Goal: Find contact information: Find contact information

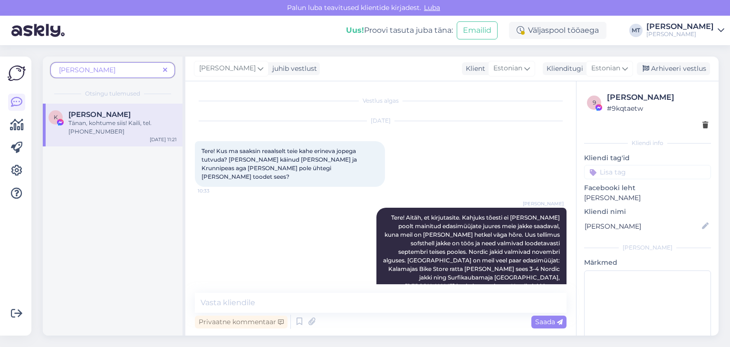
scroll to position [893, 0]
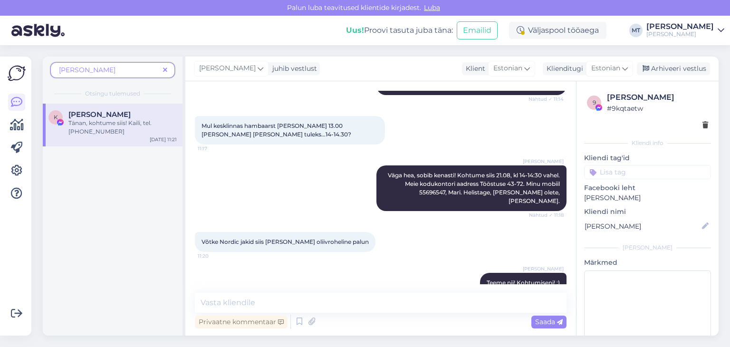
drag, startPoint x: 167, startPoint y: 71, endPoint x: 157, endPoint y: 77, distance: 11.9
click at [167, 70] on icon at bounding box center [165, 70] width 4 height 7
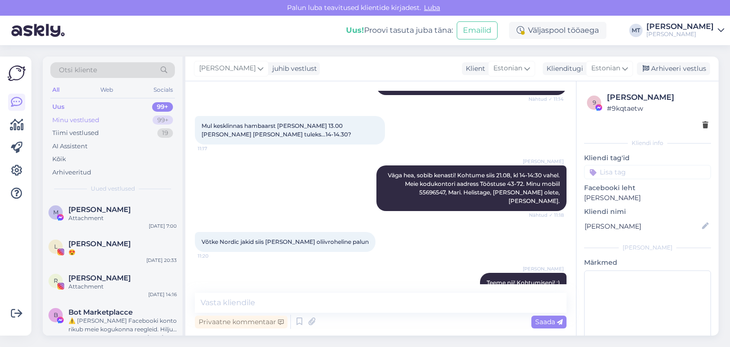
click at [76, 120] on div "Minu vestlused" at bounding box center [75, 121] width 47 height 10
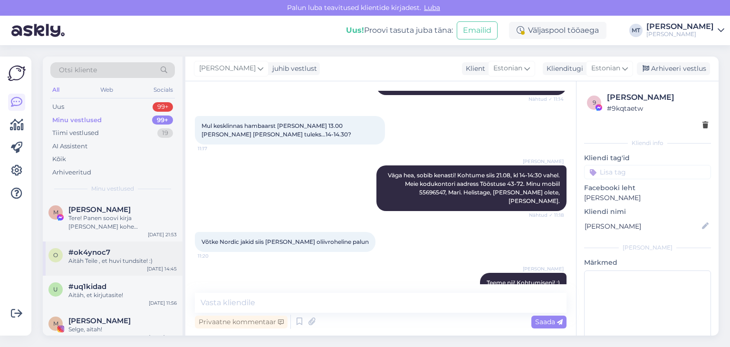
click at [90, 260] on div "Aitäh Teile , et huvi tundsite! :)" at bounding box center [122, 261] width 108 height 9
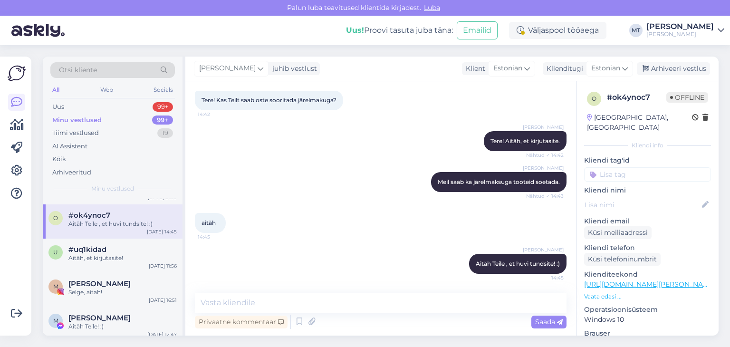
scroll to position [48, 0]
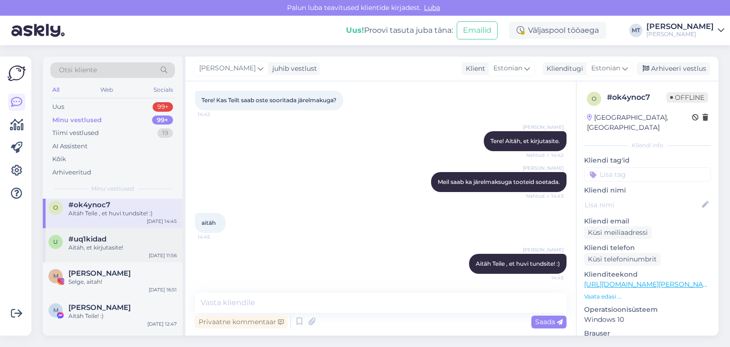
click at [89, 248] on div "Aitäh, et kirjutasite!" at bounding box center [122, 247] width 108 height 9
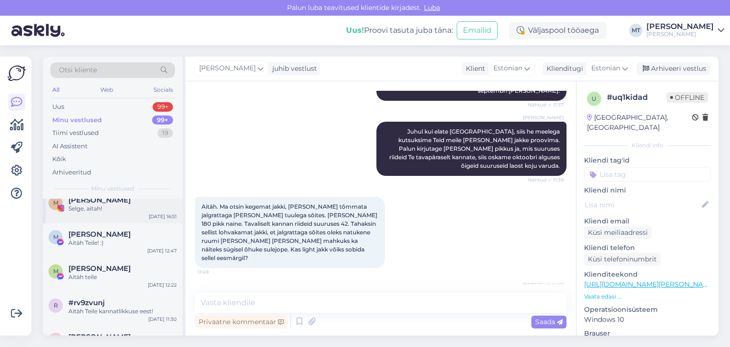
scroll to position [143, 0]
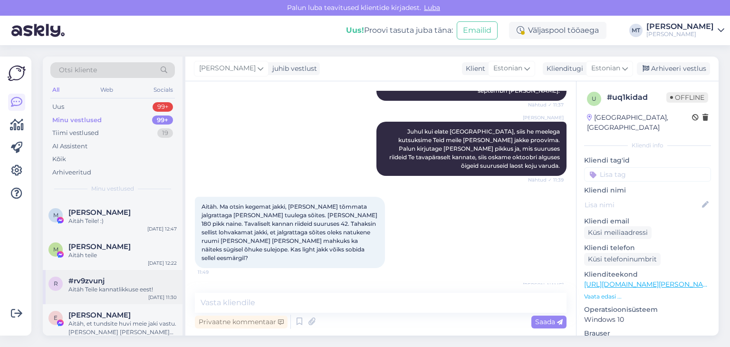
click at [97, 285] on div "Aitäh Teile kannatlikkuse eest!" at bounding box center [122, 289] width 108 height 9
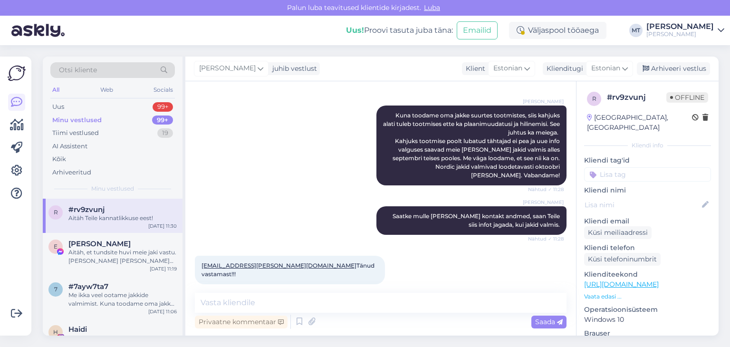
scroll to position [238, 0]
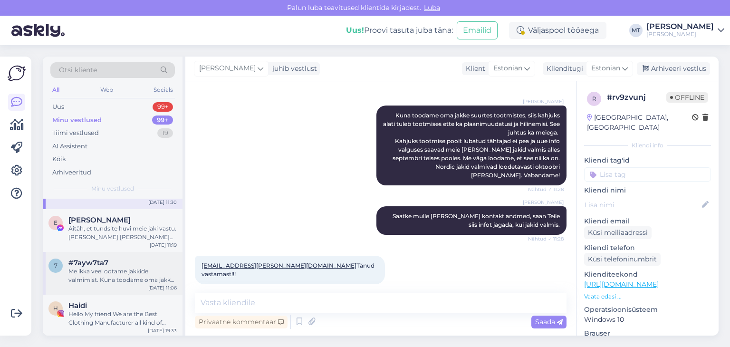
click at [99, 271] on div "Me ikka veel ootame jakkide valmimist. Kuna toodame oma jakke suurtes tootmiste…" at bounding box center [122, 275] width 108 height 17
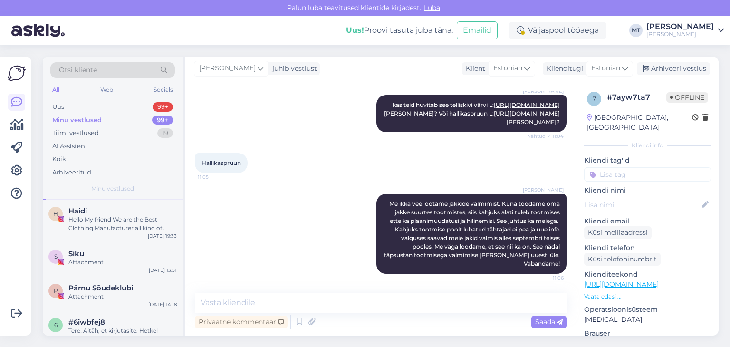
scroll to position [333, 0]
click at [79, 291] on span "Pärnu Sõudeklubi" at bounding box center [100, 287] width 65 height 9
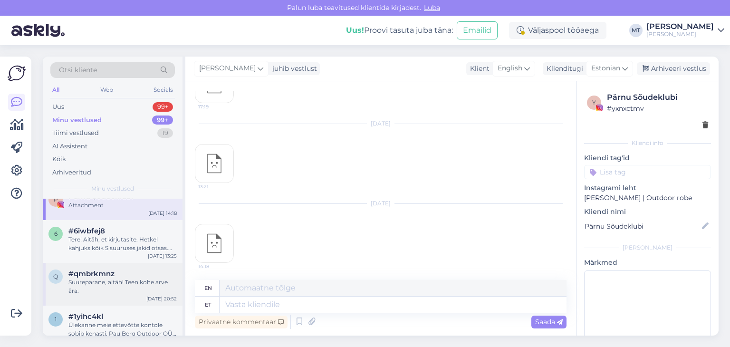
scroll to position [428, 0]
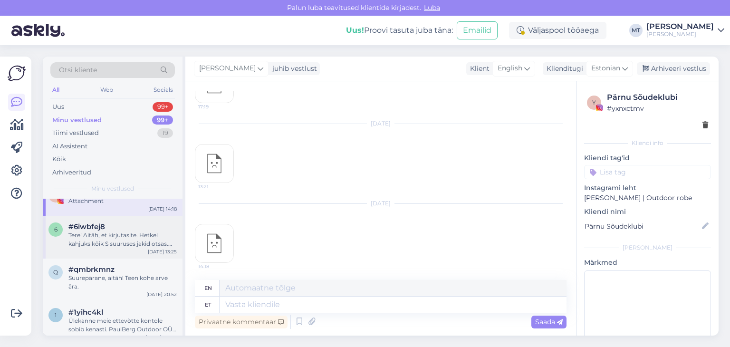
click at [95, 239] on div "Tere! Aitäh, et kirjutasite. Hetkel kahjuks kõik S suuruses jakid otsas. Uus te…" at bounding box center [122, 239] width 108 height 17
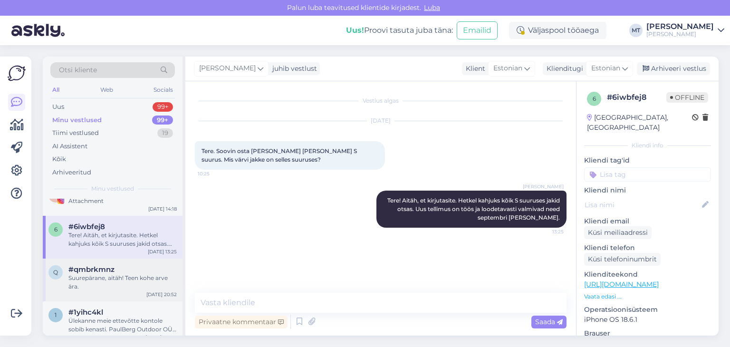
click at [98, 284] on div "Suurepärane, aitäh! Teen kohe arve ära." at bounding box center [122, 282] width 108 height 17
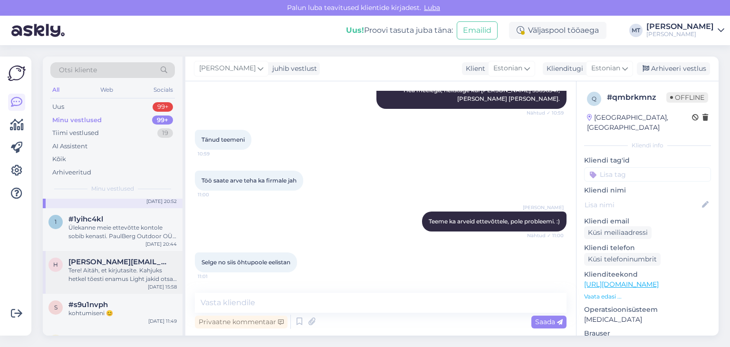
scroll to position [523, 0]
click at [113, 230] on div "Ülekanne meie ettevõtte kontole sobib kenasti. PaulBerg Outdoor OÜ, [FINANCIAL_…" at bounding box center [122, 230] width 108 height 17
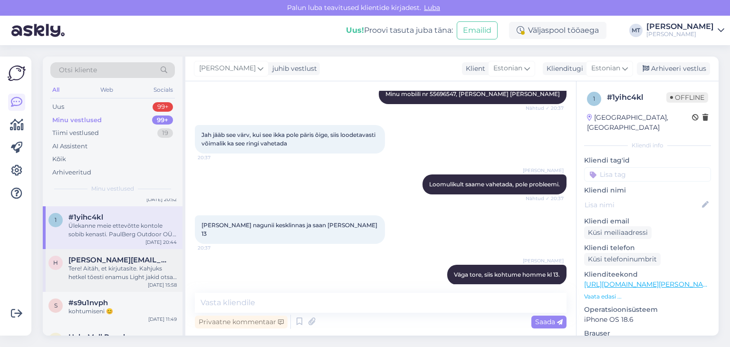
scroll to position [571, 0]
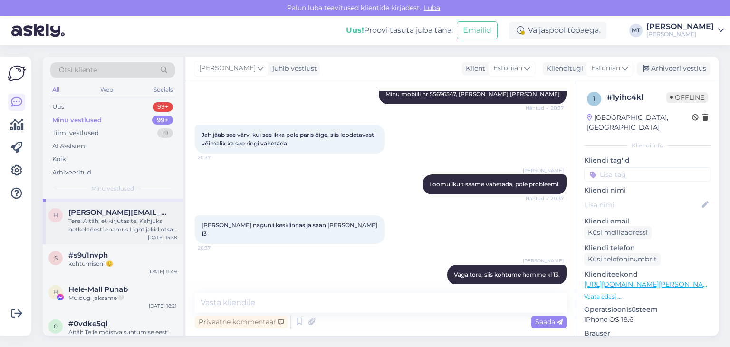
click at [107, 221] on div "Tere! Aitäh, et kirjutasite. Kahjuks hetkel tõesti enamus Light jakid otsas aga…" at bounding box center [122, 225] width 108 height 17
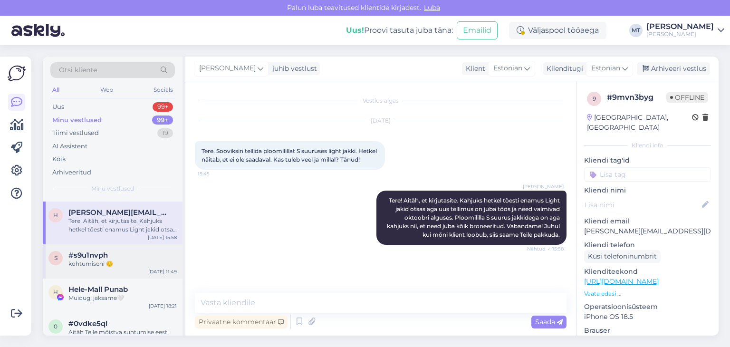
click at [82, 269] on div "s #s9u1nvph kohtumiseni 😊 [DATE] 11:49" at bounding box center [113, 261] width 140 height 34
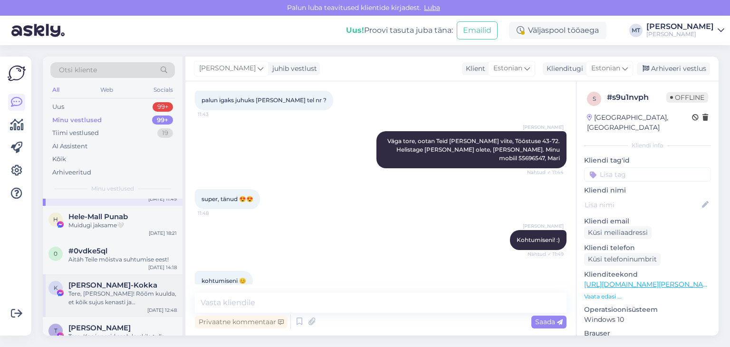
scroll to position [666, 0]
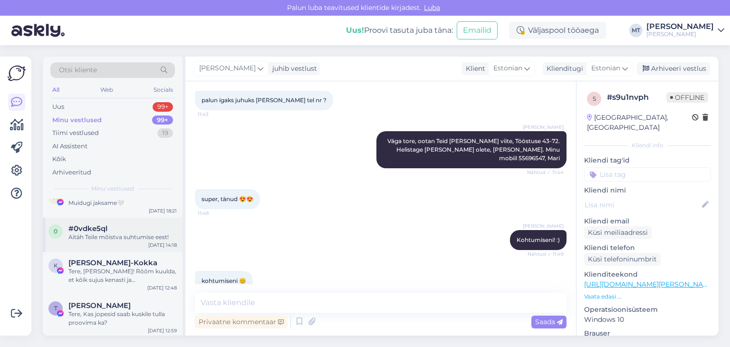
click at [93, 237] on div "Aitäh Teile mõistva suhtumise eest!" at bounding box center [122, 237] width 108 height 9
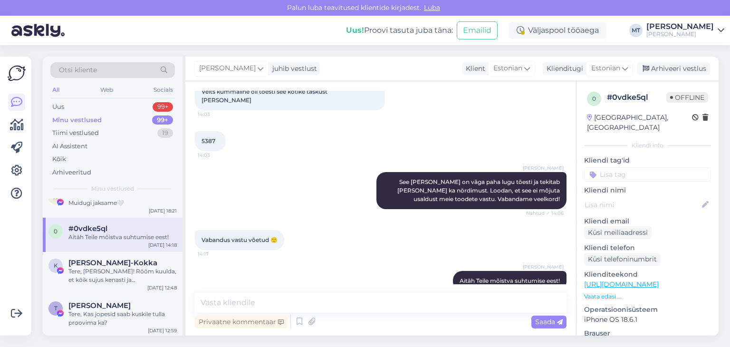
scroll to position [768, 0]
click at [112, 269] on div "Tere, [PERSON_NAME]! Rõõm kuulda, et kõik sujus kenasti ja [PERSON_NAME]. Soovi…" at bounding box center [122, 275] width 108 height 17
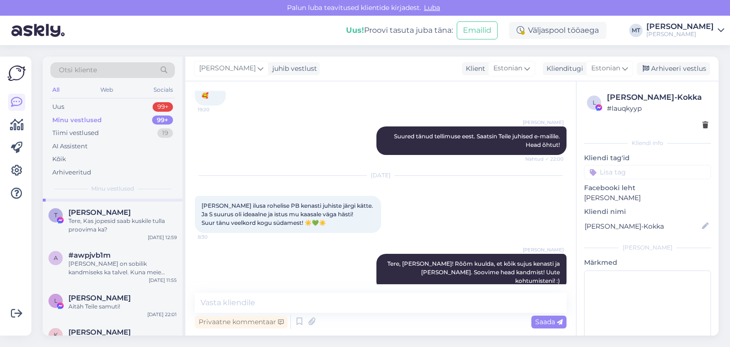
scroll to position [761, 0]
click at [107, 263] on div "[PERSON_NAME] on sobilik kandmiseks ka talvel. Kuna meie tooted on [PERSON_NAME…" at bounding box center [122, 266] width 108 height 17
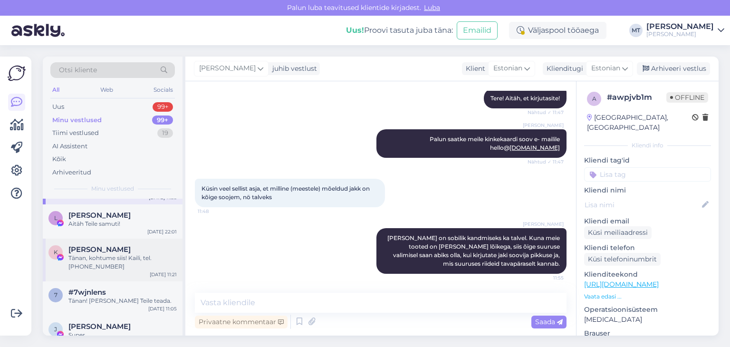
scroll to position [856, 0]
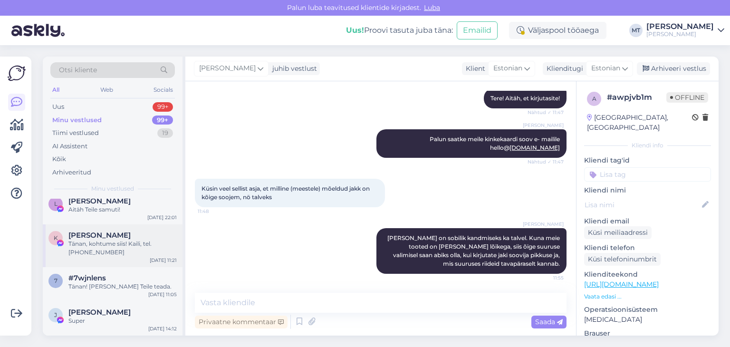
click at [105, 248] on div "Tänan, kohtume siis! Kaili, tel. [PHONE_NUMBER]" at bounding box center [122, 248] width 108 height 17
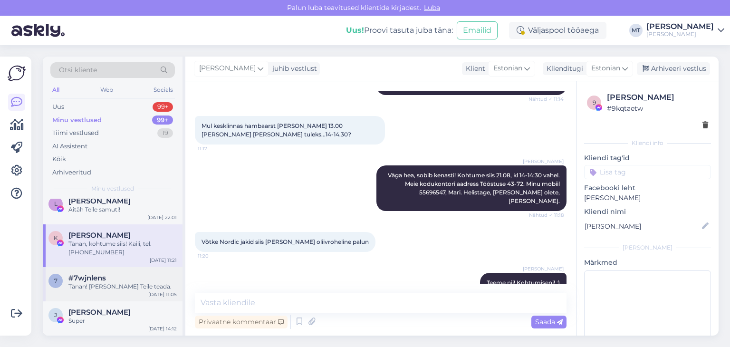
click at [98, 282] on div "Tänan! [PERSON_NAME] Teile teada." at bounding box center [122, 286] width 108 height 9
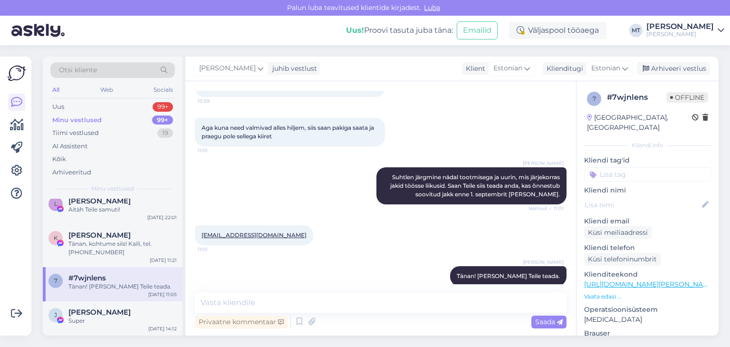
scroll to position [505, 0]
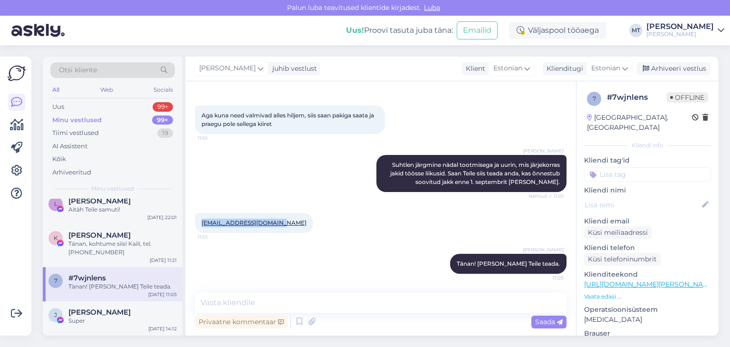
drag, startPoint x: 282, startPoint y: 224, endPoint x: 202, endPoint y: 225, distance: 80.4
click at [202, 225] on div "[EMAIL_ADDRESS][DOMAIN_NAME] 11:01" at bounding box center [254, 223] width 118 height 20
copy link "[EMAIL_ADDRESS][DOMAIN_NAME]"
click at [255, 261] on div "[PERSON_NAME] Tänan! [PERSON_NAME] Teile teada. 11:05" at bounding box center [381, 263] width 372 height 41
drag, startPoint x: 283, startPoint y: 224, endPoint x: 198, endPoint y: 230, distance: 85.8
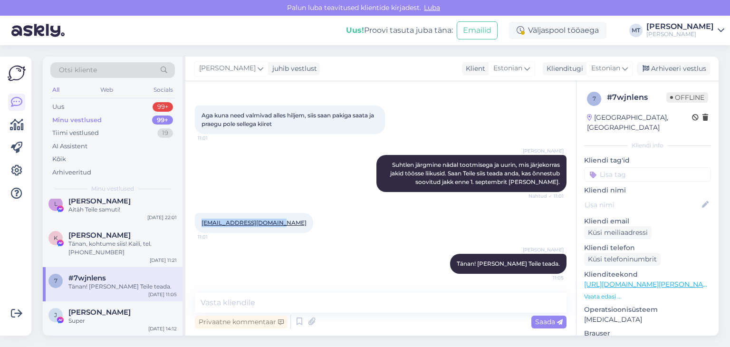
click at [198, 230] on div "[EMAIL_ADDRESS][DOMAIN_NAME] 11:01" at bounding box center [254, 223] width 118 height 20
copy link "[EMAIL_ADDRESS][DOMAIN_NAME]"
